Goal: Task Accomplishment & Management: Manage account settings

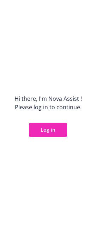
click at [40, 131] on button "Log in" at bounding box center [48, 130] width 38 height 14
